Goal: Information Seeking & Learning: Learn about a topic

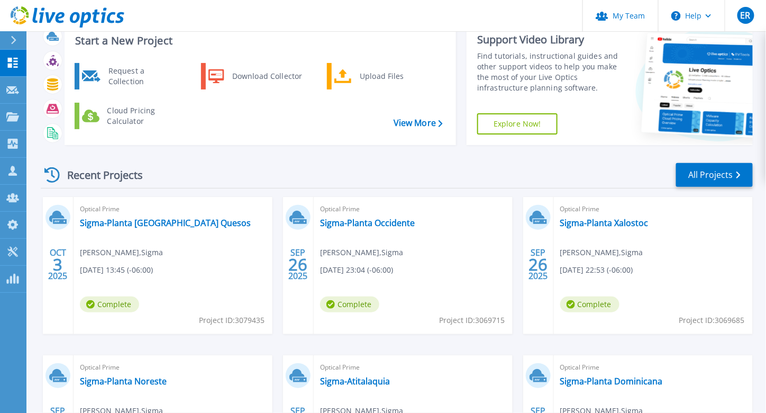
scroll to position [53, 0]
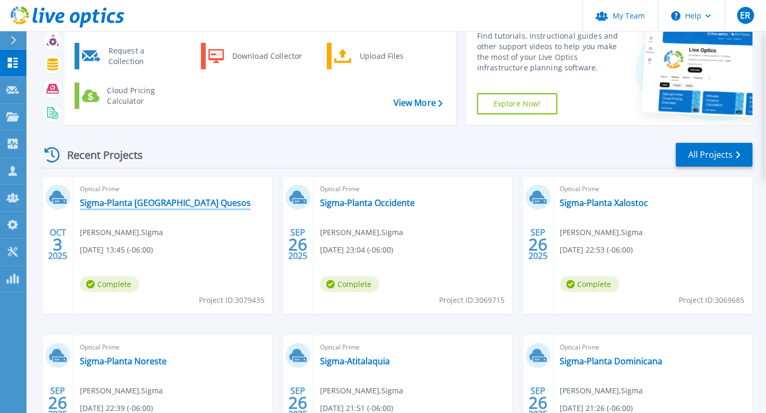
drag, startPoint x: 153, startPoint y: 202, endPoint x: 264, endPoint y: 86, distance: 160.5
click at [153, 202] on link "Sigma-Planta [GEOGRAPHIC_DATA] Quesos" at bounding box center [165, 202] width 171 height 11
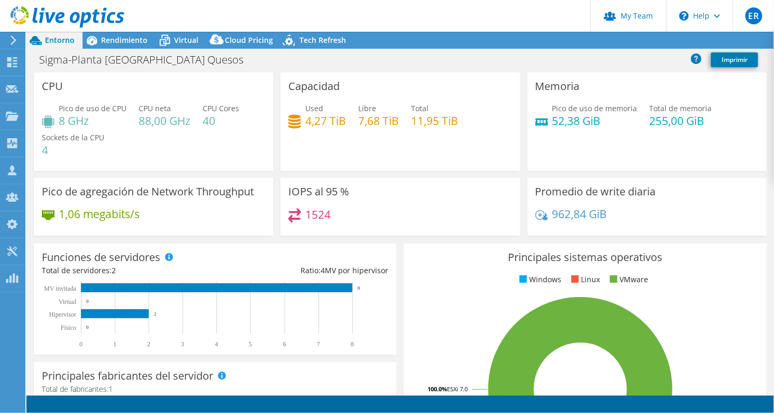
select select "USD"
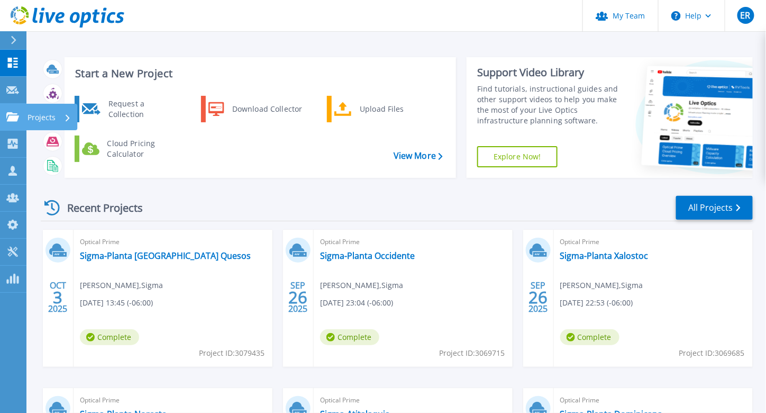
click at [18, 120] on icon at bounding box center [12, 116] width 13 height 9
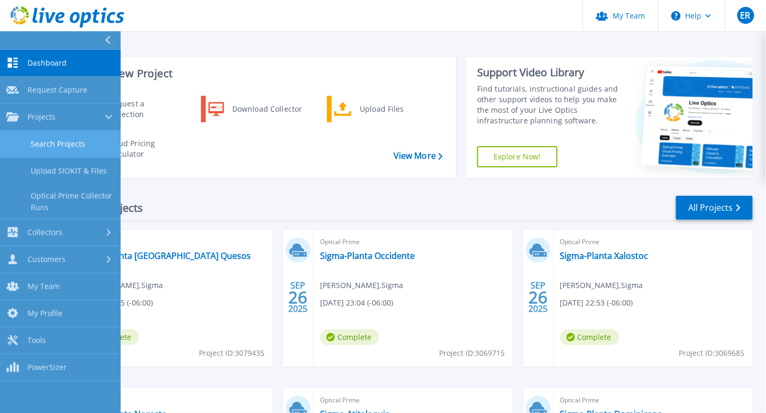
click at [77, 142] on link "Search Projects" at bounding box center [60, 144] width 121 height 27
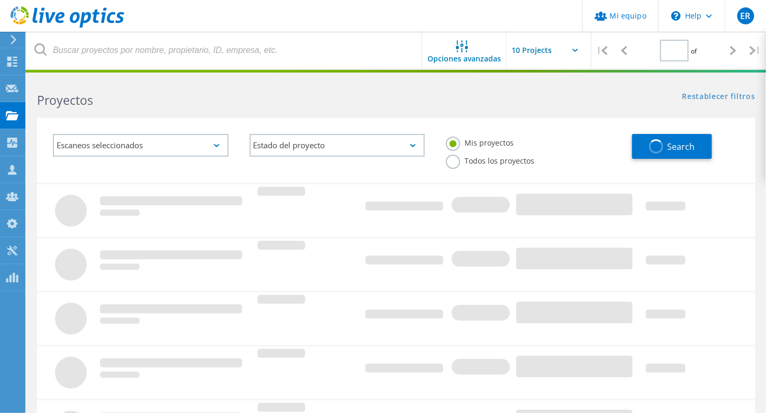
type input "1"
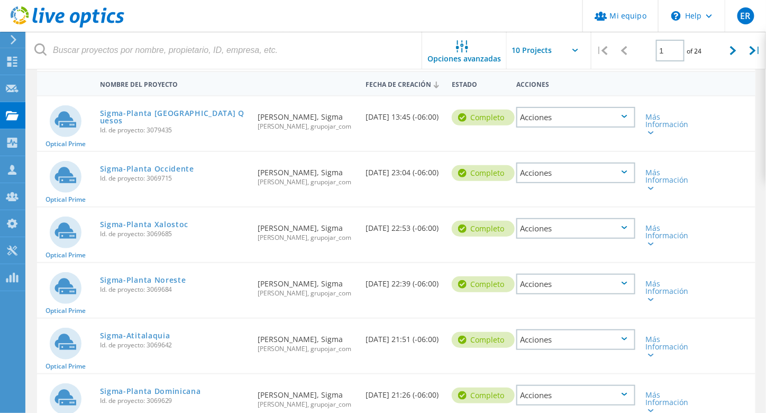
scroll to position [108, 0]
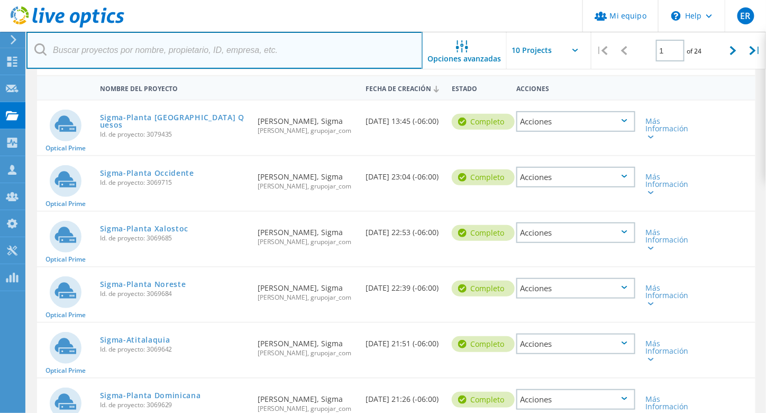
click at [163, 53] on input "text" at bounding box center [224, 50] width 396 height 37
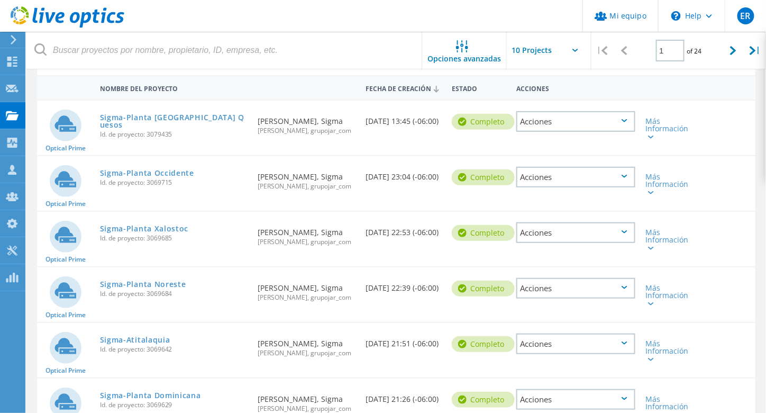
click at [554, 51] on input "text" at bounding box center [560, 50] width 106 height 37
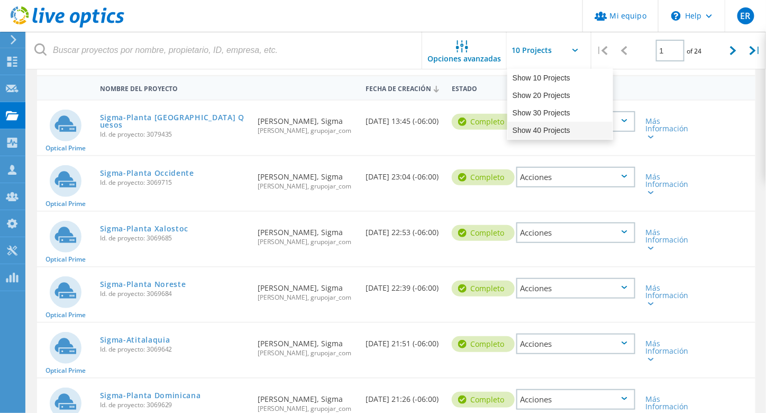
click at [542, 132] on div "Show 40 Projects" at bounding box center [560, 130] width 105 height 17
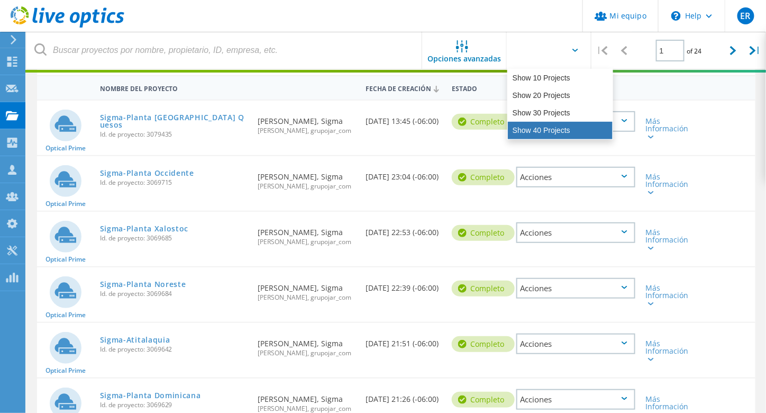
type input "Show 40 Projects"
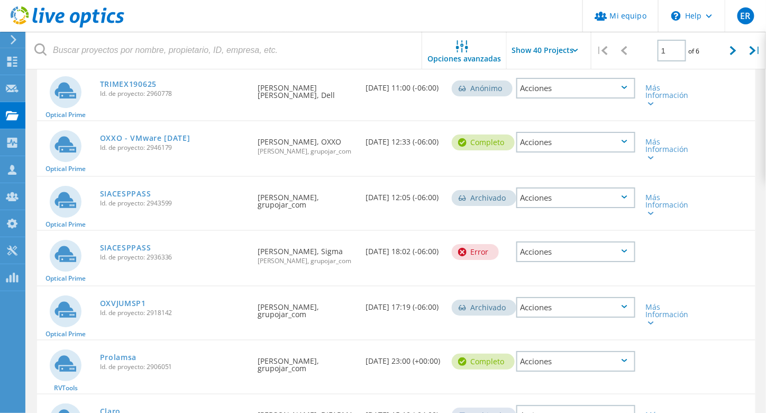
scroll to position [1166, 0]
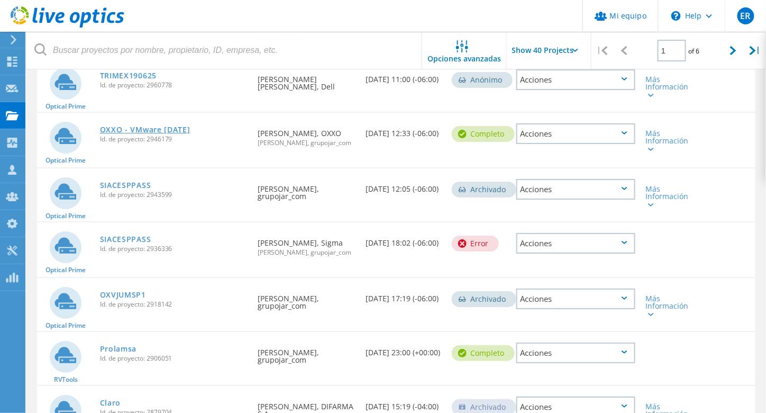
click at [169, 133] on link "OXXO - VMware [DATE]" at bounding box center [145, 129] width 90 height 7
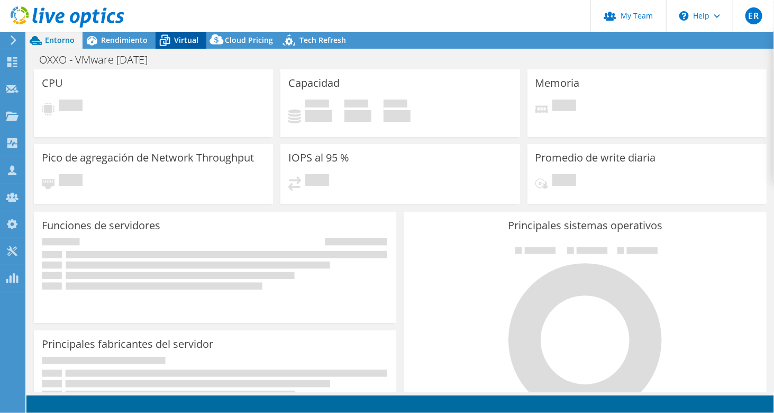
select select "USD"
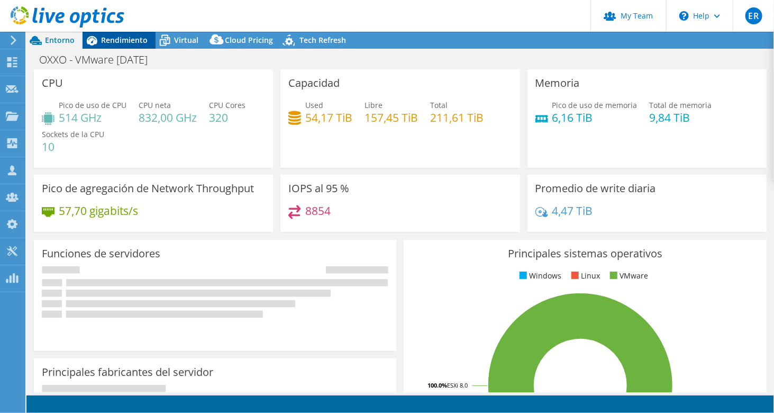
click at [138, 44] on span "Rendimiento" at bounding box center [124, 40] width 47 height 10
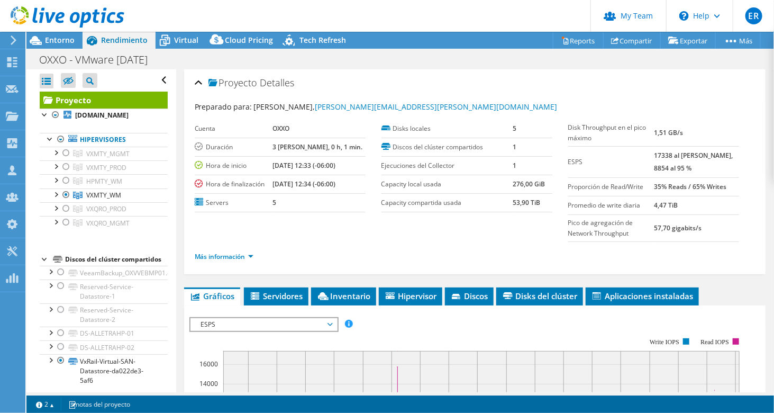
click at [198, 81] on div "Proyecto Detalles" at bounding box center [475, 83] width 560 height 23
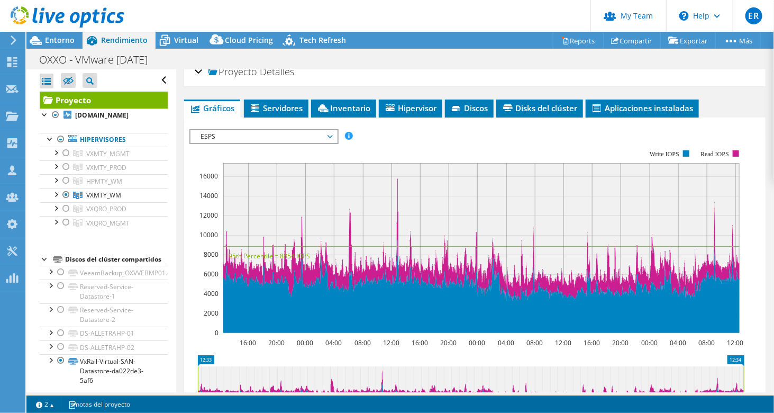
scroll to position [16, 0]
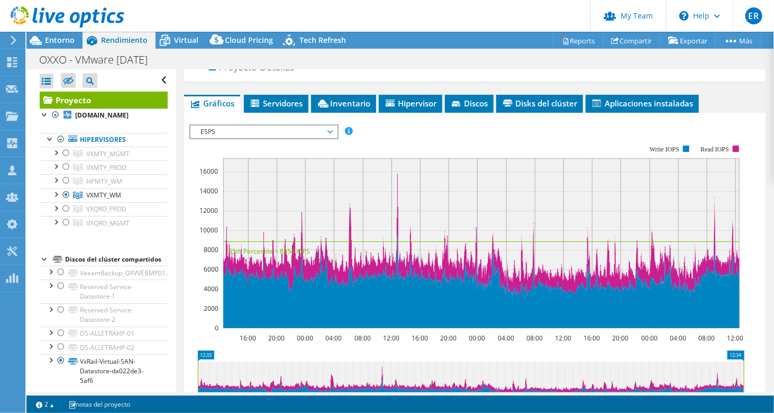
click at [199, 126] on span "ESPS" at bounding box center [264, 131] width 136 height 13
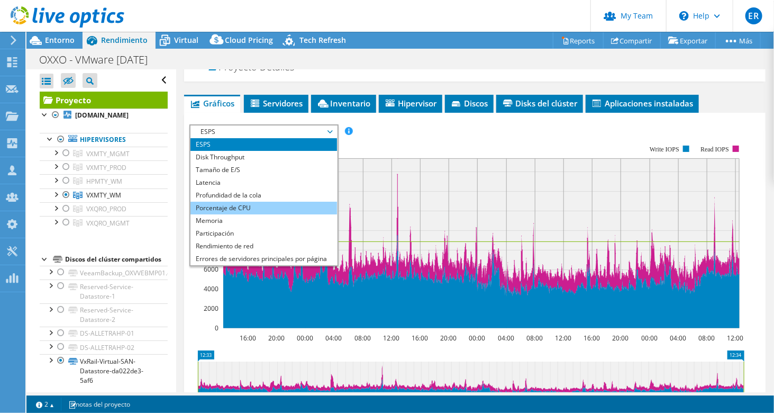
click at [233, 204] on li "Porcentaje de CPU" at bounding box center [263, 208] width 147 height 13
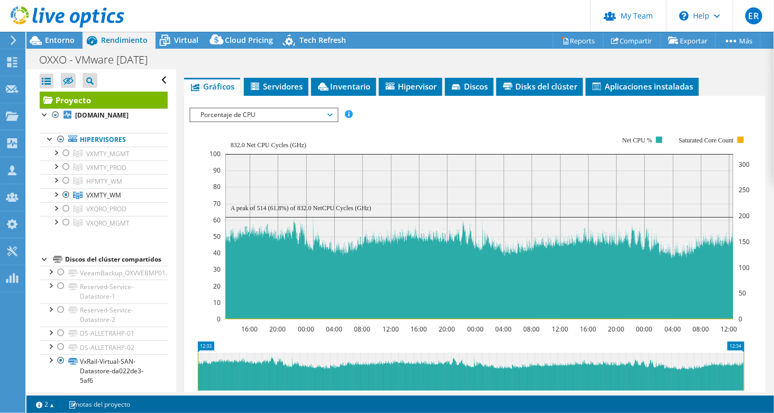
scroll to position [35, 0]
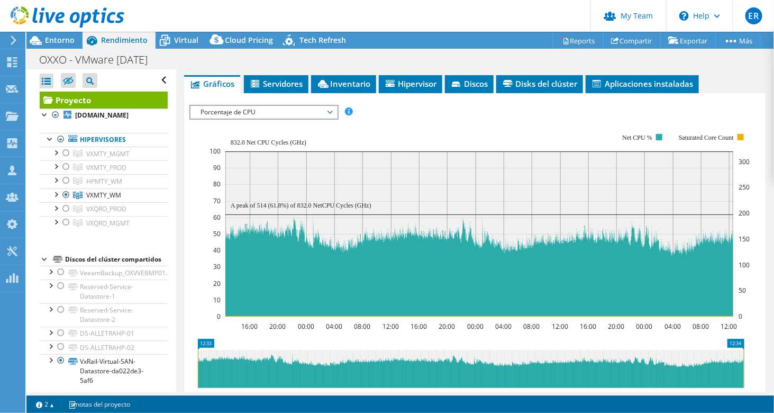
click at [234, 107] on span "Porcentaje de CPU" at bounding box center [264, 112] width 136 height 13
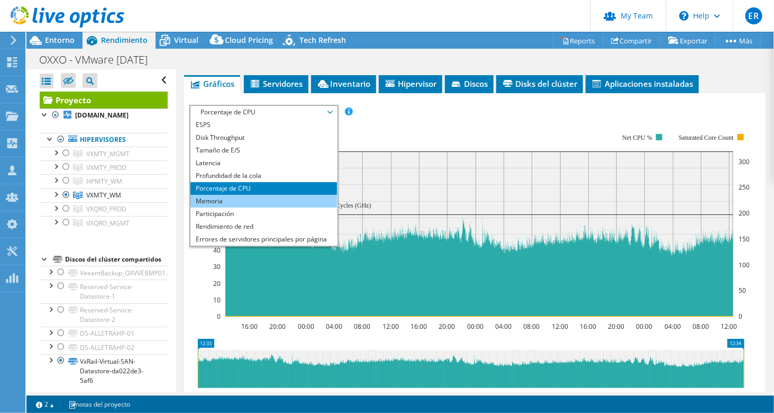
click at [227, 202] on li "Memoria" at bounding box center [263, 201] width 147 height 13
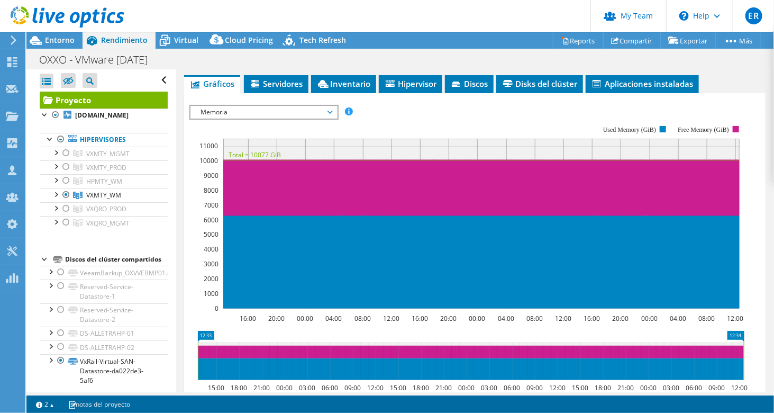
click at [267, 113] on span "Memoria" at bounding box center [264, 112] width 136 height 13
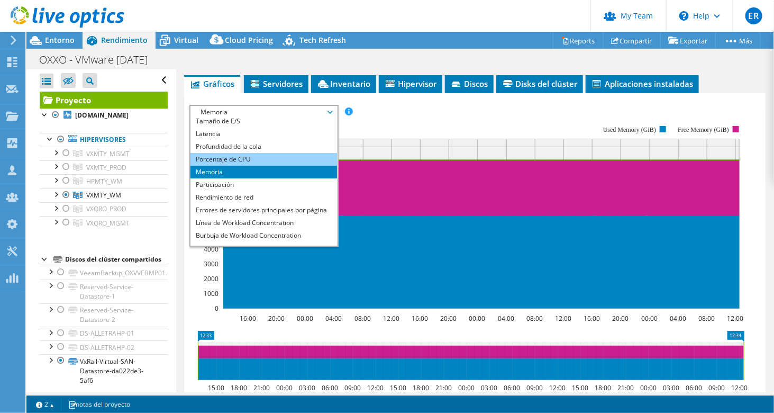
scroll to position [38, 0]
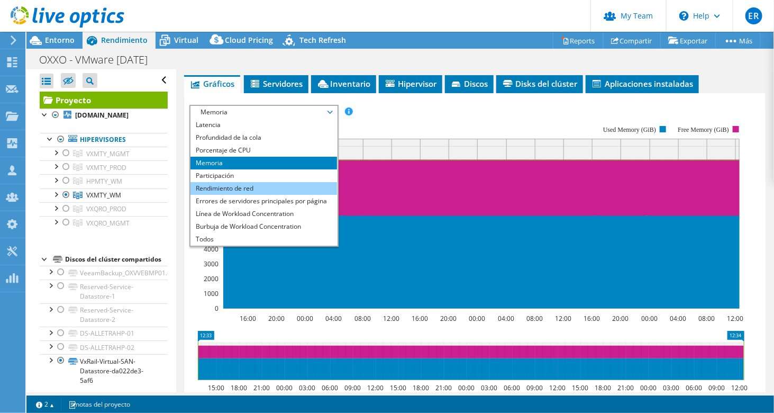
click at [245, 186] on li "Rendimiento de red" at bounding box center [263, 188] width 147 height 13
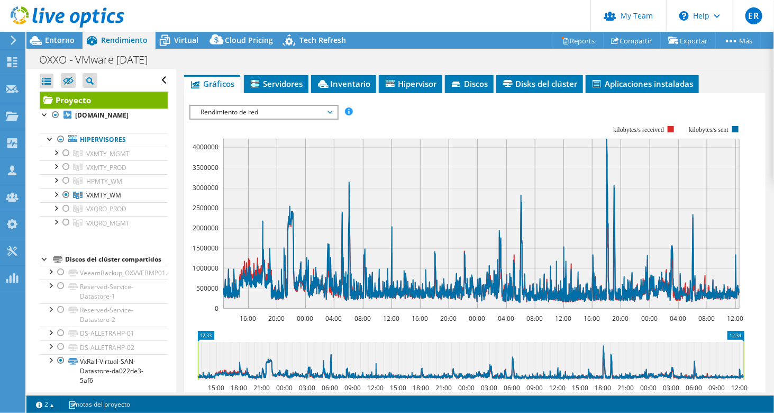
click at [284, 114] on span "Rendimiento de red" at bounding box center [264, 112] width 136 height 13
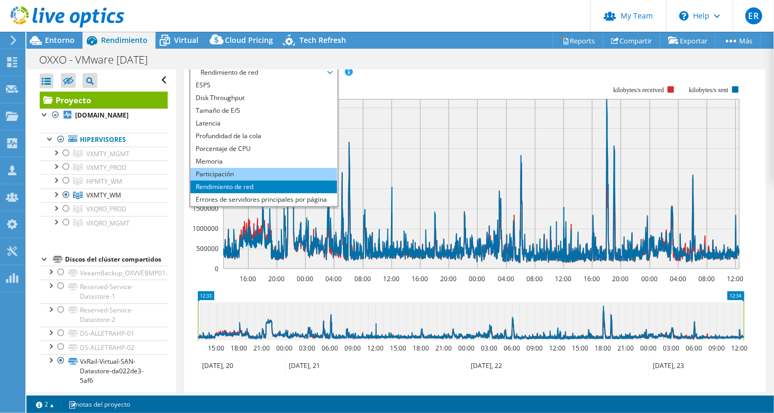
scroll to position [0, 0]
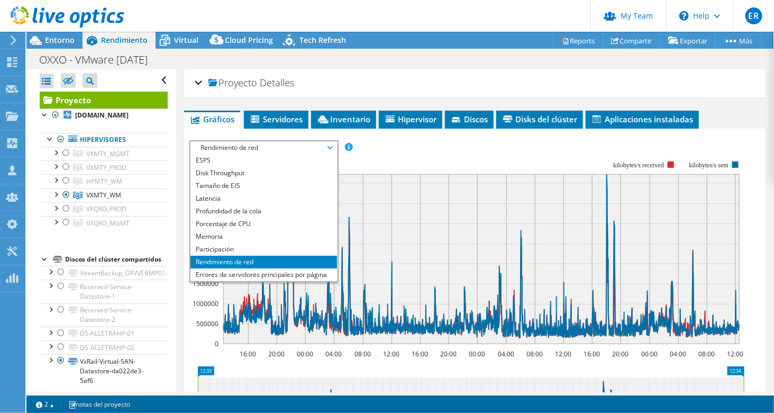
click at [436, 136] on div "ESPS Disk Throughput Tamaño de E/S Latencia Profundidad de la cola Porcentaje d…" at bounding box center [474, 318] width 571 height 367
